Goal: Transaction & Acquisition: Purchase product/service

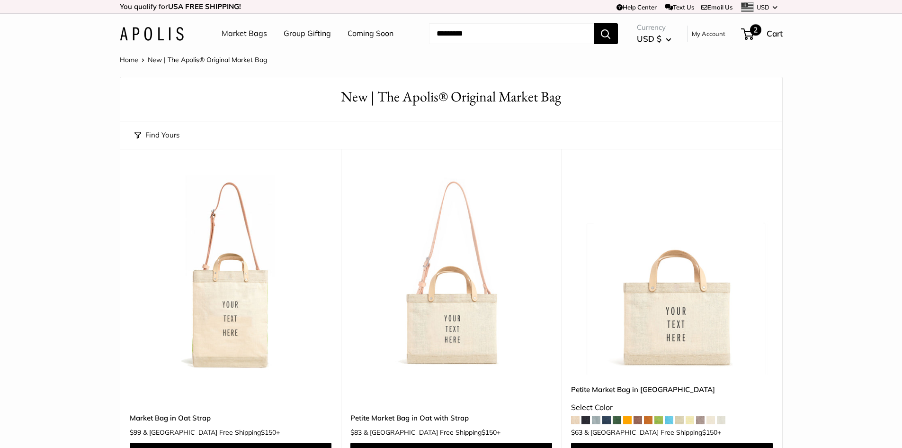
click at [753, 30] on span "2" at bounding box center [755, 29] width 11 height 11
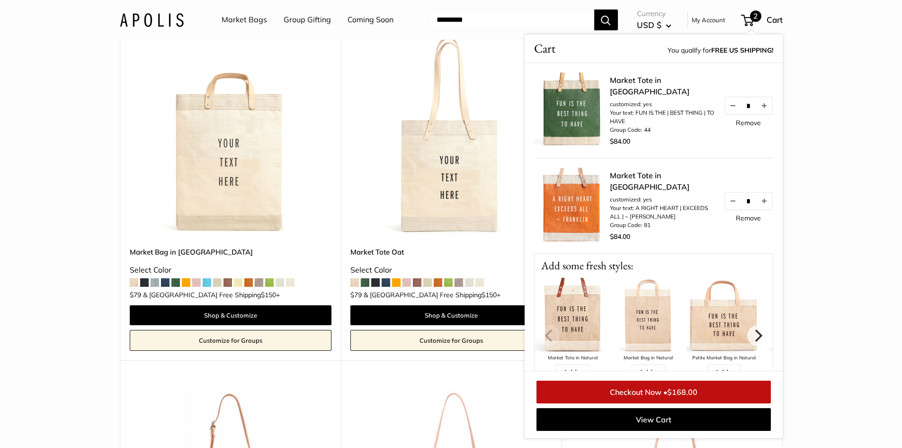
scroll to position [474, 0]
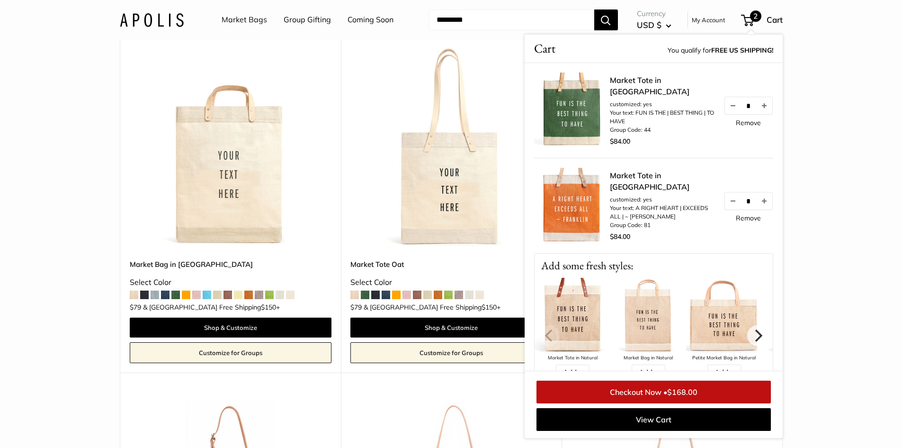
click at [396, 293] on span at bounding box center [396, 294] width 9 height 9
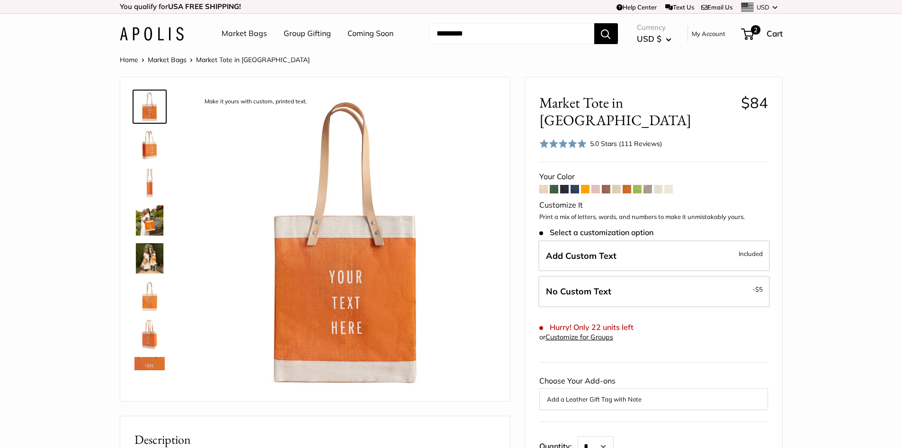
click at [585, 185] on span at bounding box center [585, 189] width 9 height 9
click at [636, 185] on span at bounding box center [637, 189] width 9 height 9
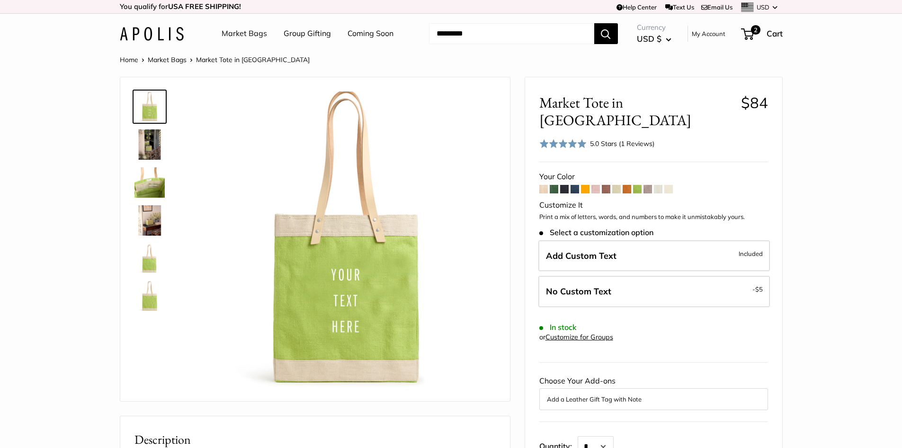
click at [606, 185] on span at bounding box center [606, 189] width 9 height 9
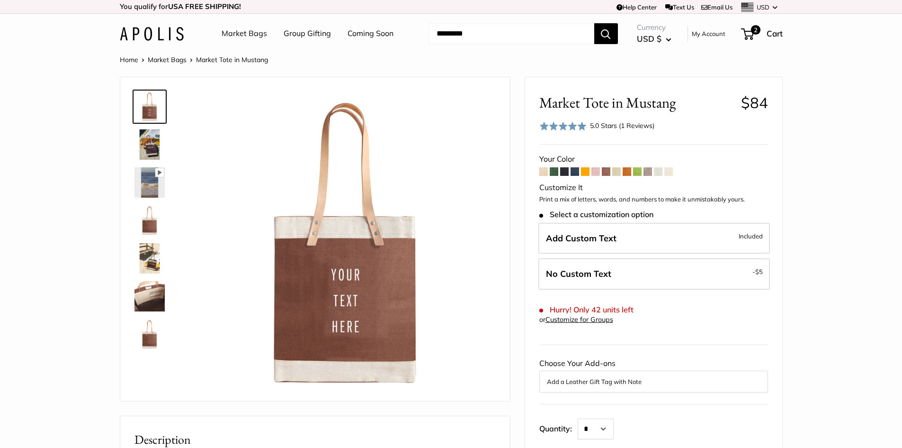
click at [150, 139] on img at bounding box center [150, 144] width 30 height 30
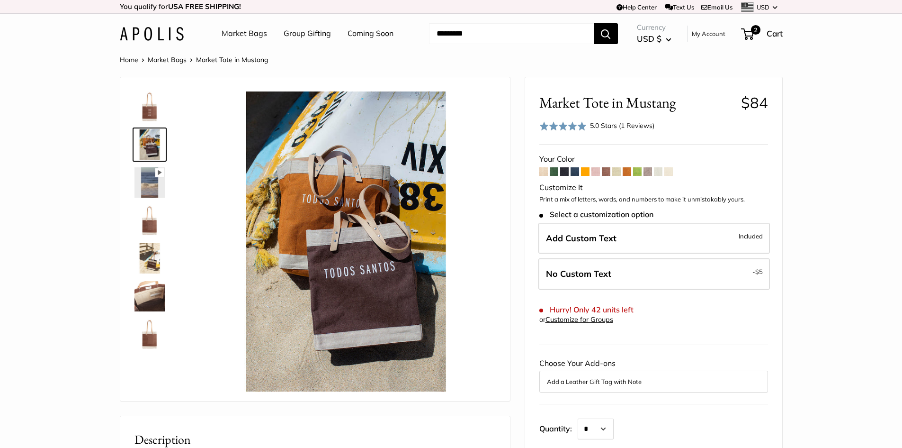
click at [151, 177] on img at bounding box center [150, 182] width 30 height 30
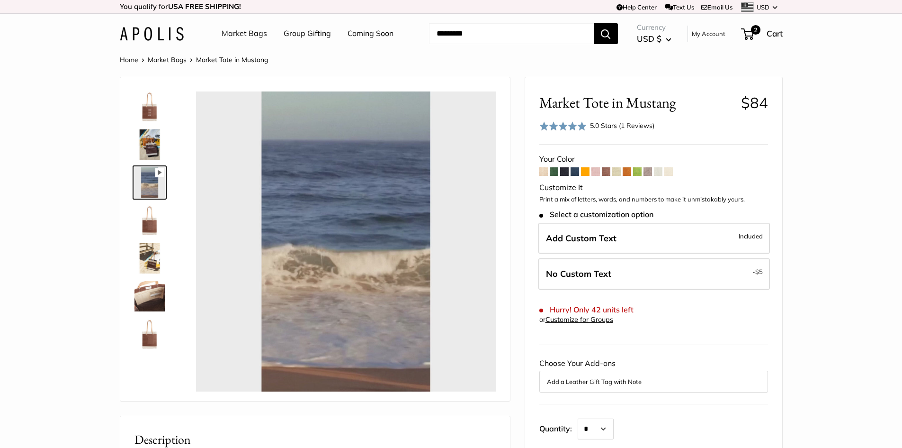
click at [149, 217] on img at bounding box center [150, 220] width 30 height 30
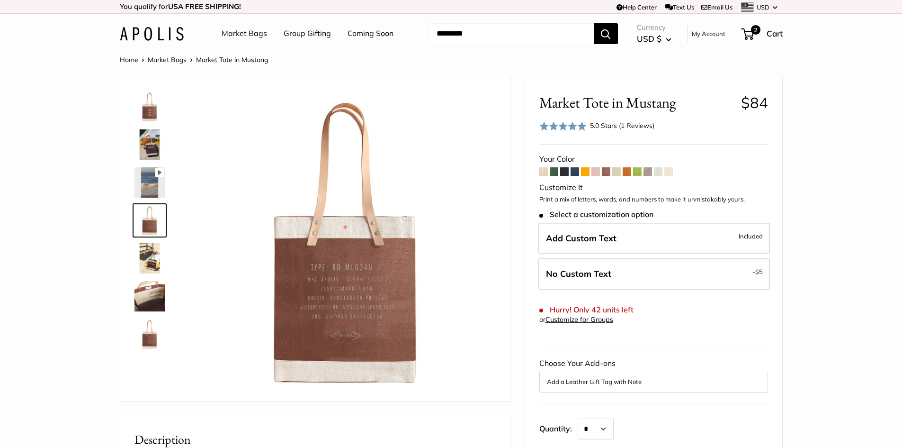
type input "****"
click at [149, 257] on img at bounding box center [150, 258] width 30 height 30
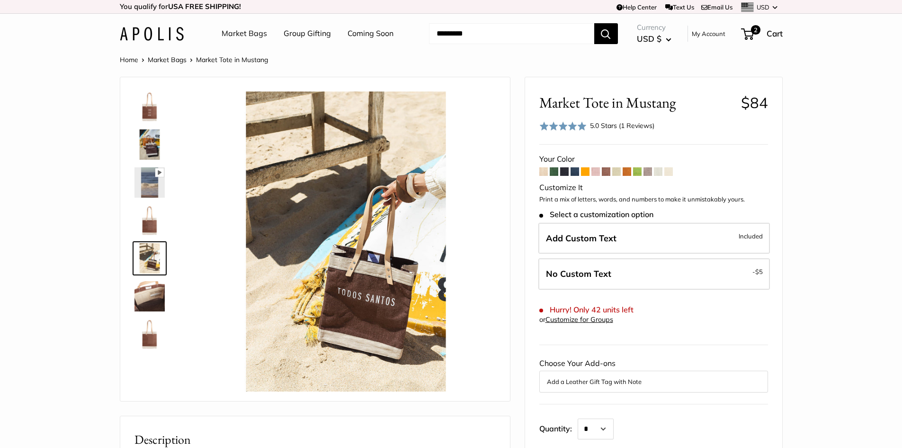
click at [147, 295] on img at bounding box center [150, 296] width 30 height 30
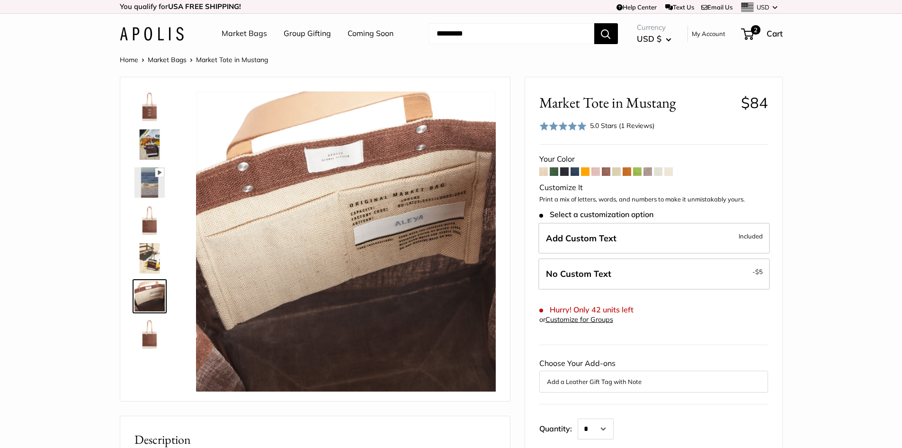
click at [576, 171] on span at bounding box center [575, 171] width 9 height 9
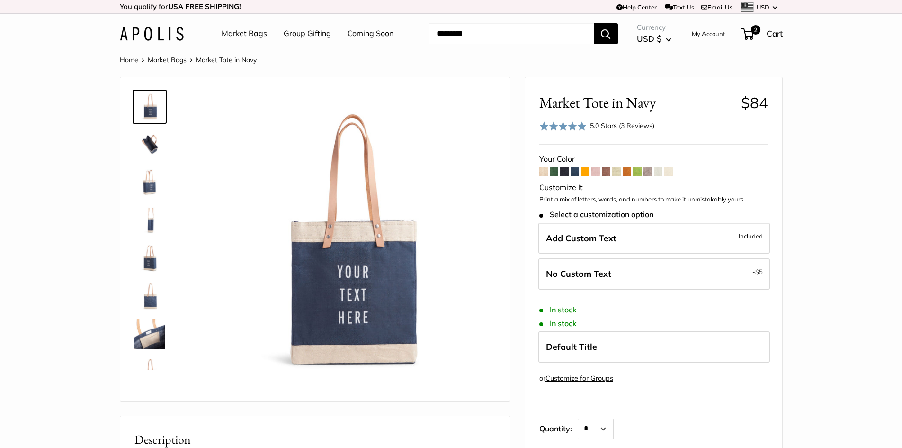
click at [629, 171] on span at bounding box center [627, 171] width 9 height 9
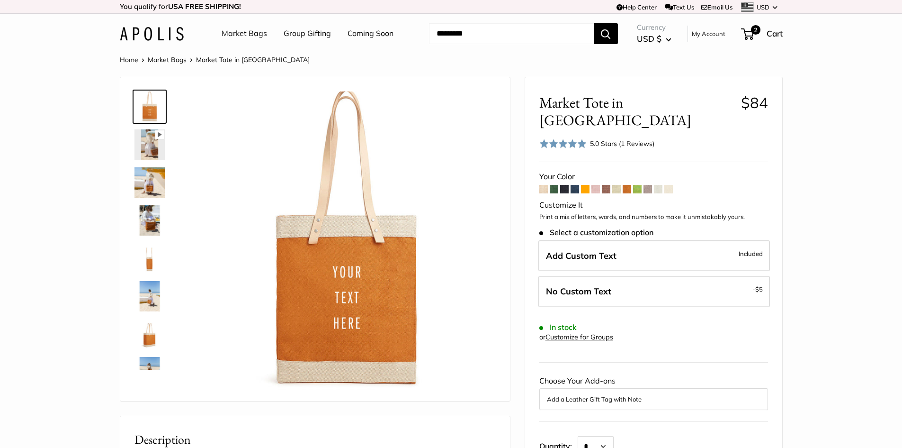
click at [585, 185] on span at bounding box center [585, 189] width 9 height 9
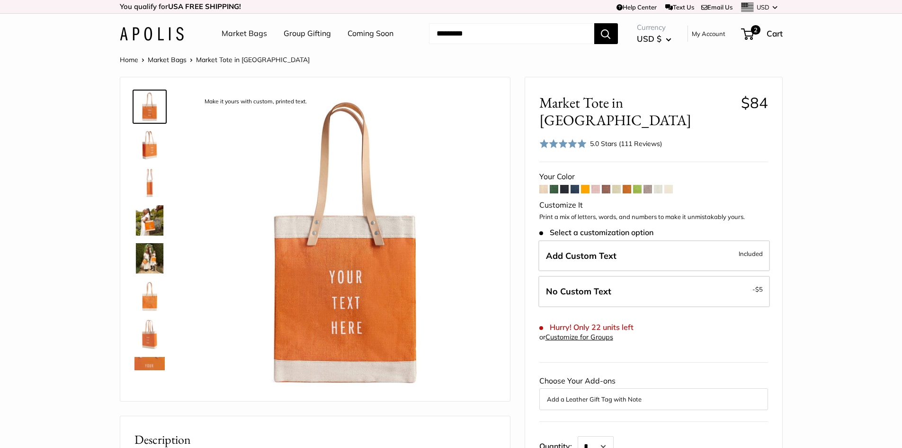
click at [628, 185] on span at bounding box center [627, 189] width 9 height 9
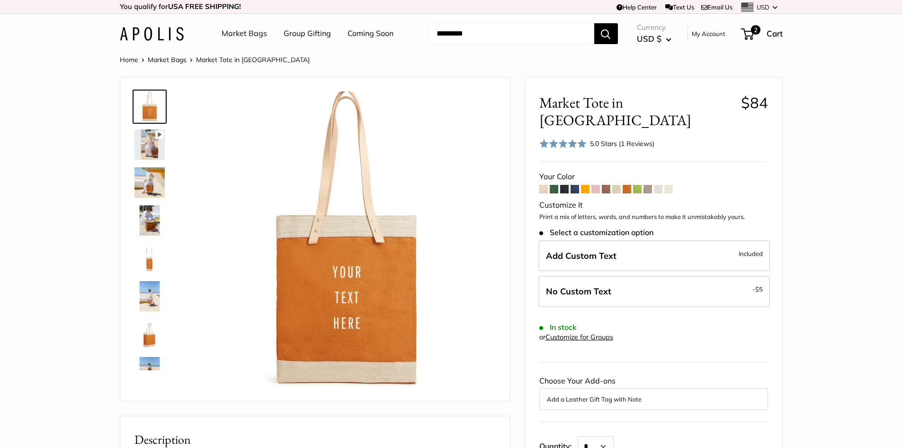
click at [150, 223] on img at bounding box center [150, 220] width 30 height 30
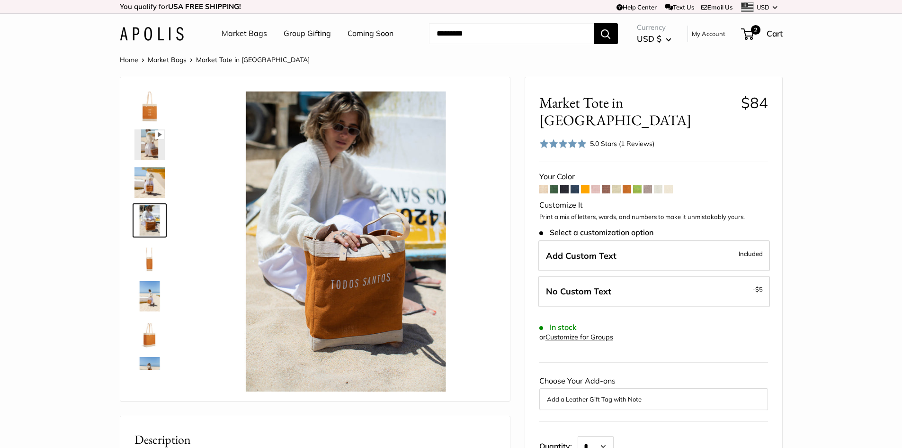
click at [647, 185] on span at bounding box center [648, 189] width 9 height 9
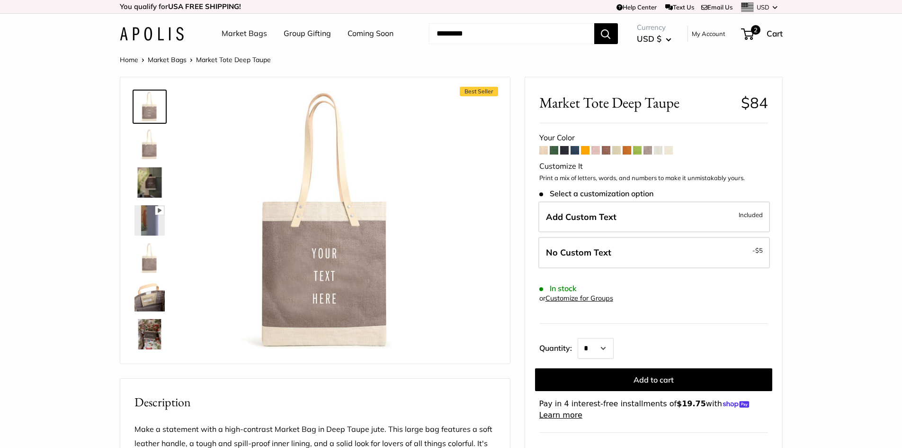
click at [154, 178] on img at bounding box center [150, 182] width 30 height 30
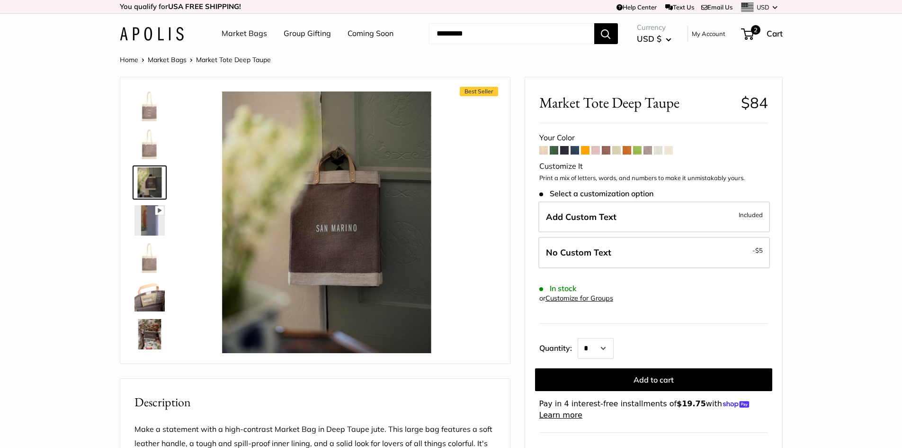
click at [544, 150] on span at bounding box center [543, 150] width 9 height 9
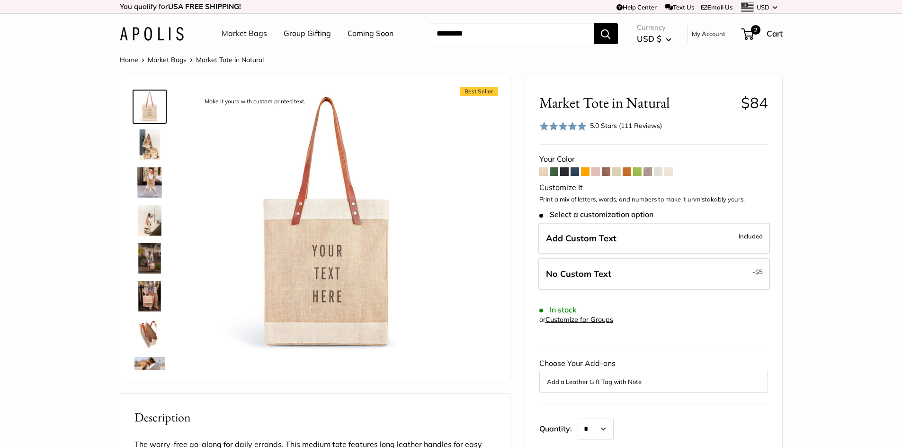
click at [152, 260] on img at bounding box center [150, 258] width 30 height 30
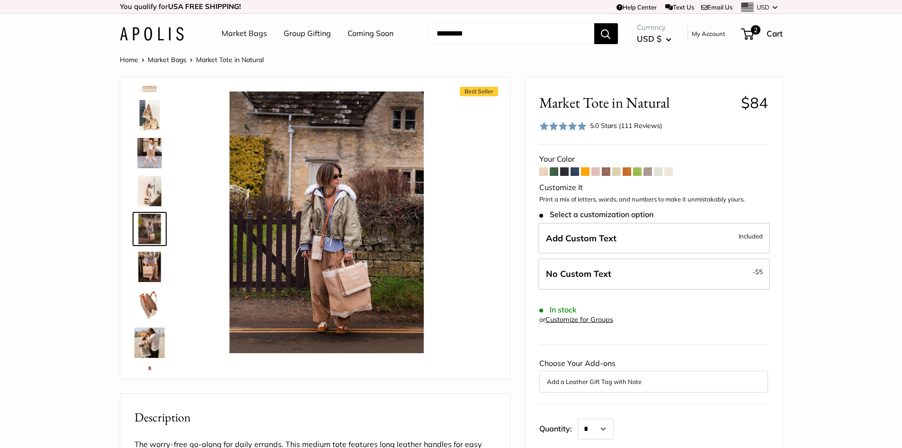
click at [152, 306] on img at bounding box center [150, 304] width 30 height 30
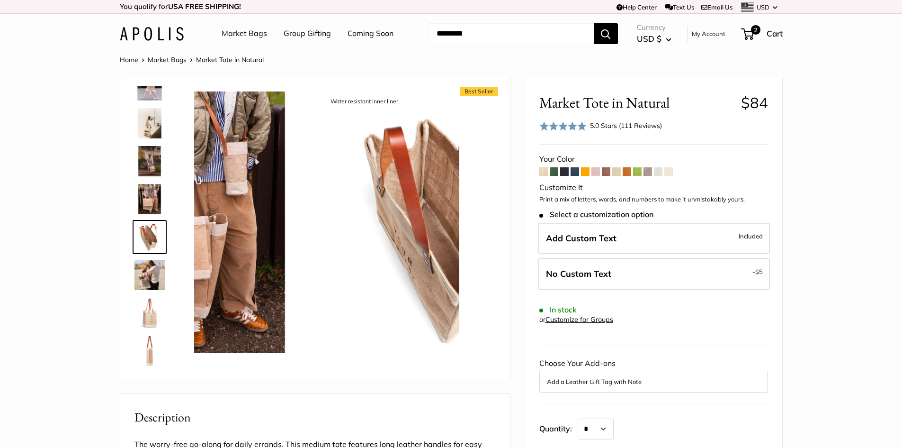
scroll to position [105, 0]
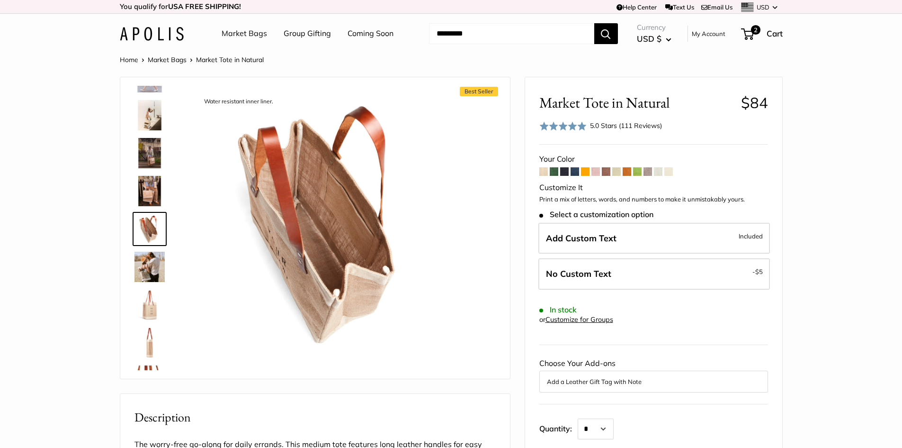
click at [151, 344] on img at bounding box center [150, 342] width 30 height 30
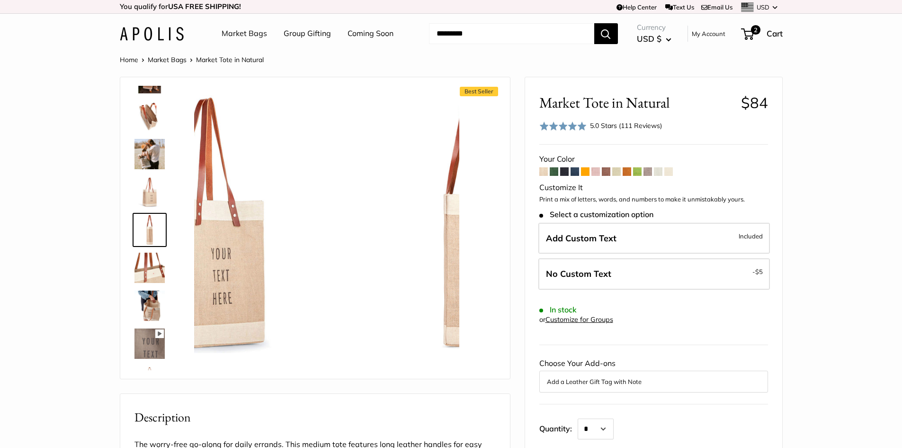
scroll to position [219, 0]
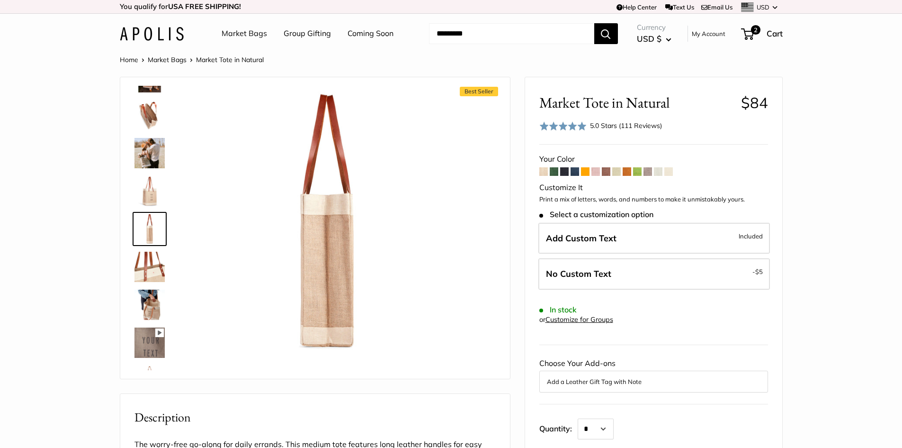
click at [153, 144] on img at bounding box center [150, 153] width 30 height 30
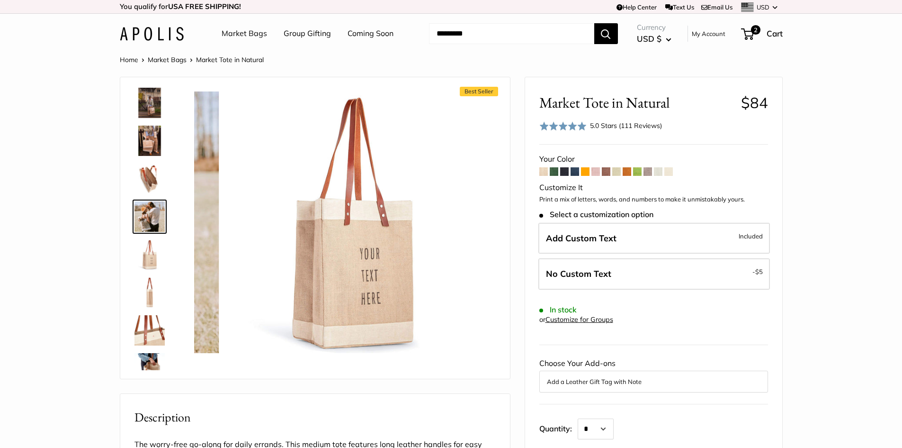
scroll to position [143, 0]
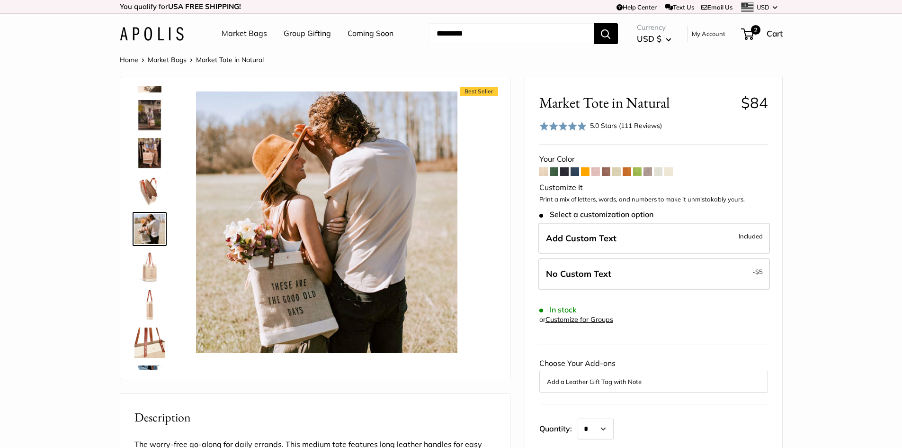
click at [153, 153] on img at bounding box center [150, 153] width 30 height 30
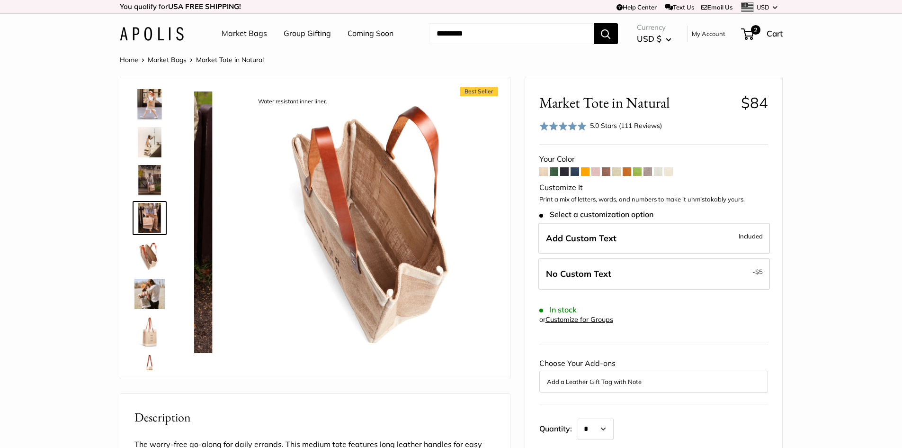
scroll to position [67, 0]
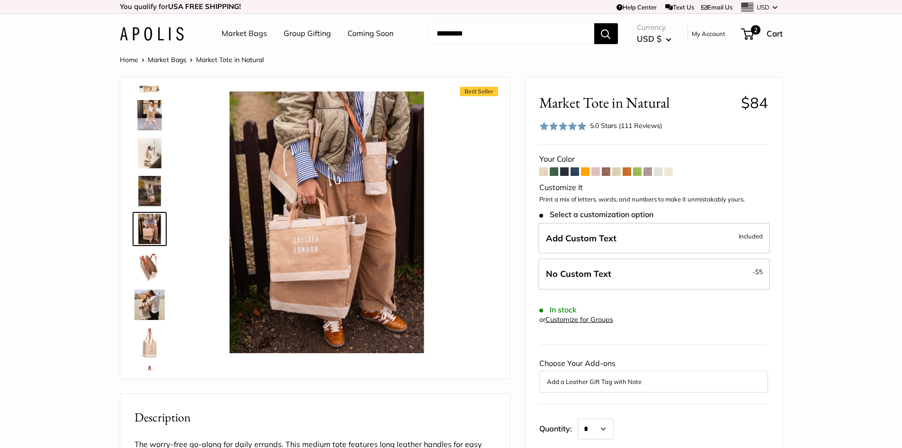
click at [153, 121] on img at bounding box center [150, 115] width 30 height 30
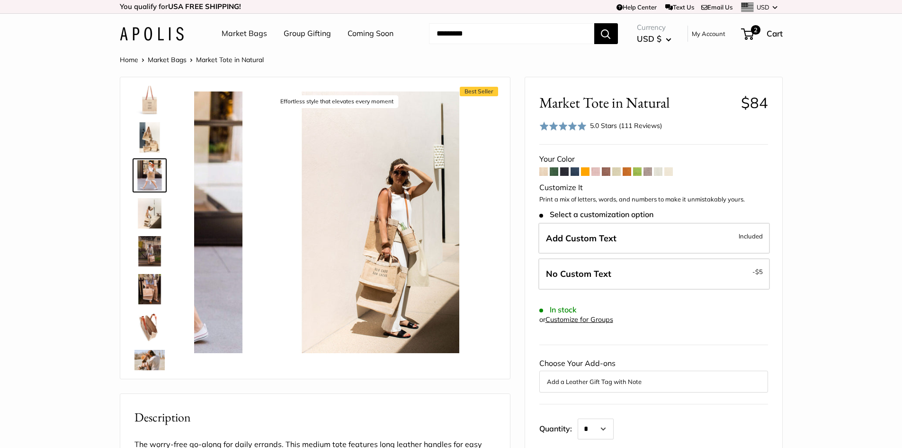
scroll to position [0, 0]
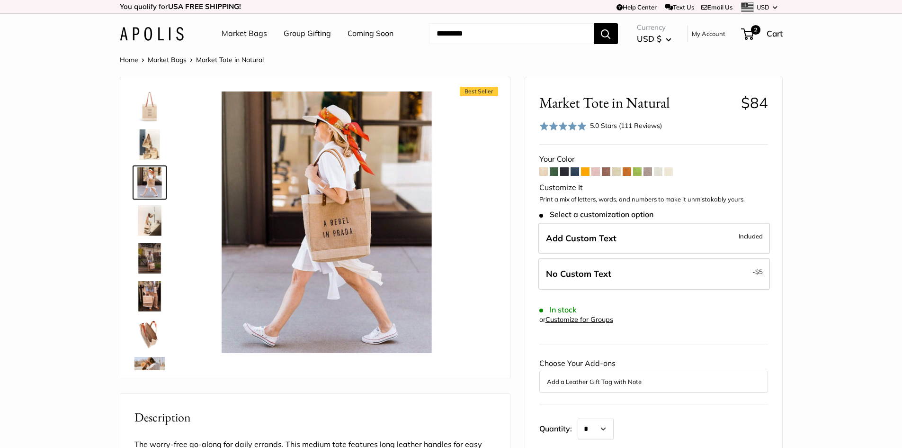
click at [154, 213] on img at bounding box center [150, 220] width 30 height 30
